Goal: Navigation & Orientation: Go to known website

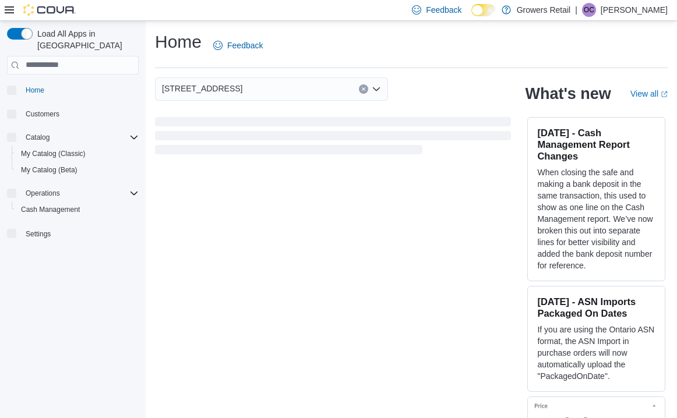
click at [633, 19] on div "Feedback Dark Mode Growers Retail | OC Olivia Carman" at bounding box center [537, 9] width 260 height 23
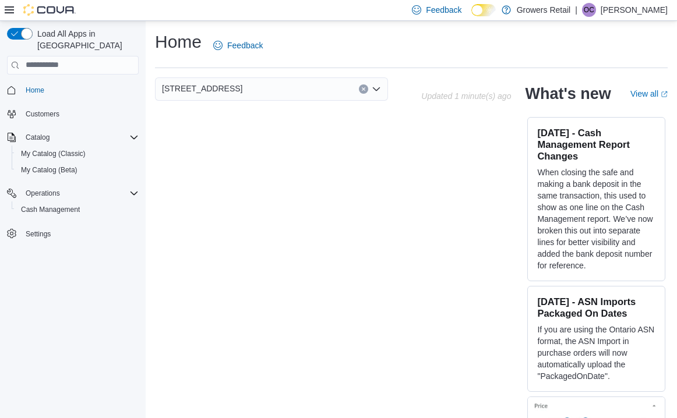
click at [594, 16] on span "OC" at bounding box center [589, 10] width 10 height 14
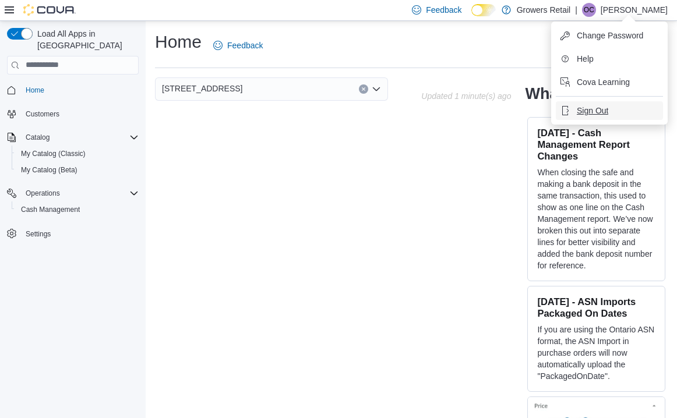
click at [608, 114] on span "Sign Out" at bounding box center [592, 111] width 31 height 12
